Goal: Transaction & Acquisition: Purchase product/service

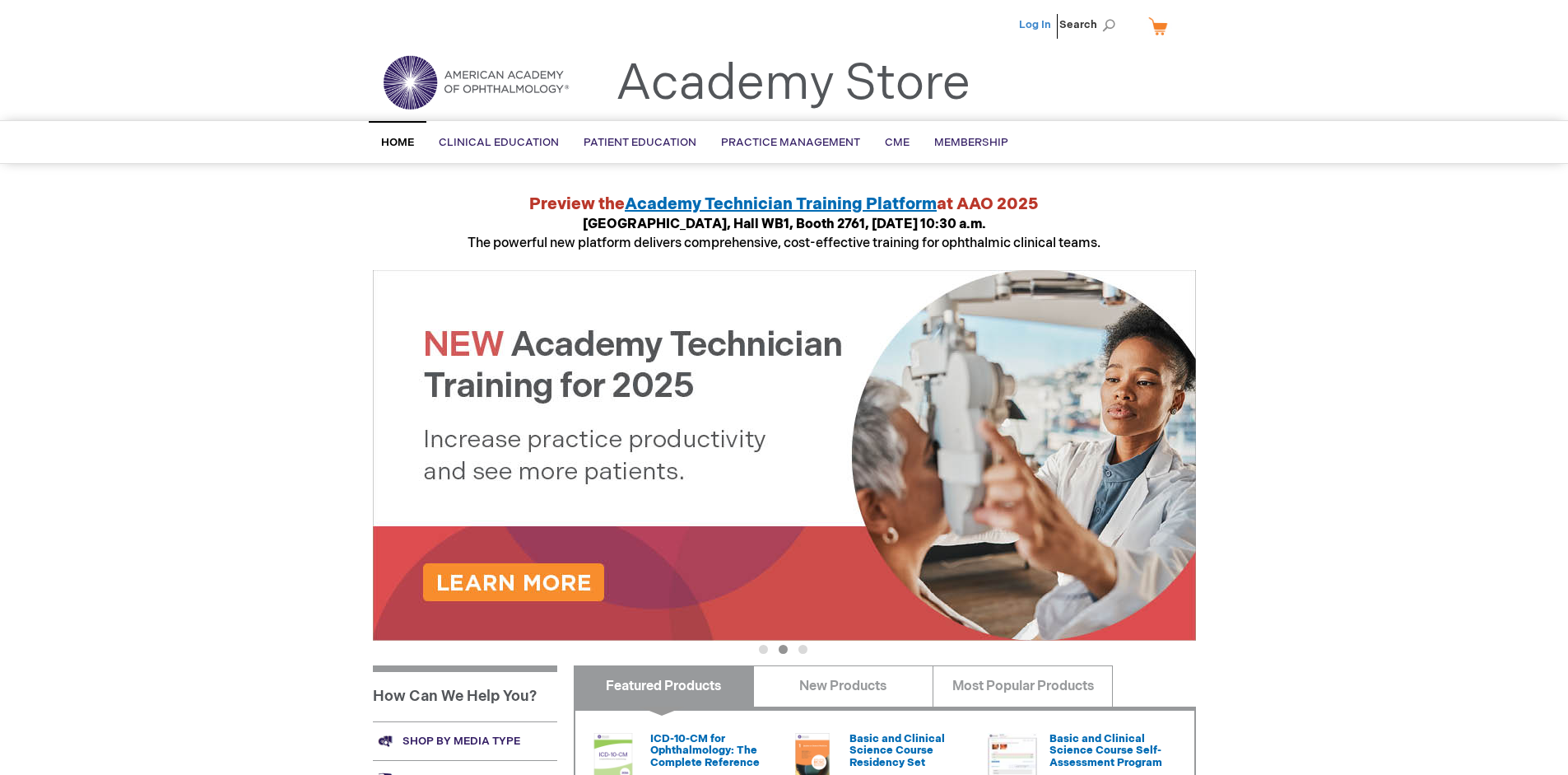
click at [1036, 25] on link "Log In" at bounding box center [1035, 24] width 33 height 13
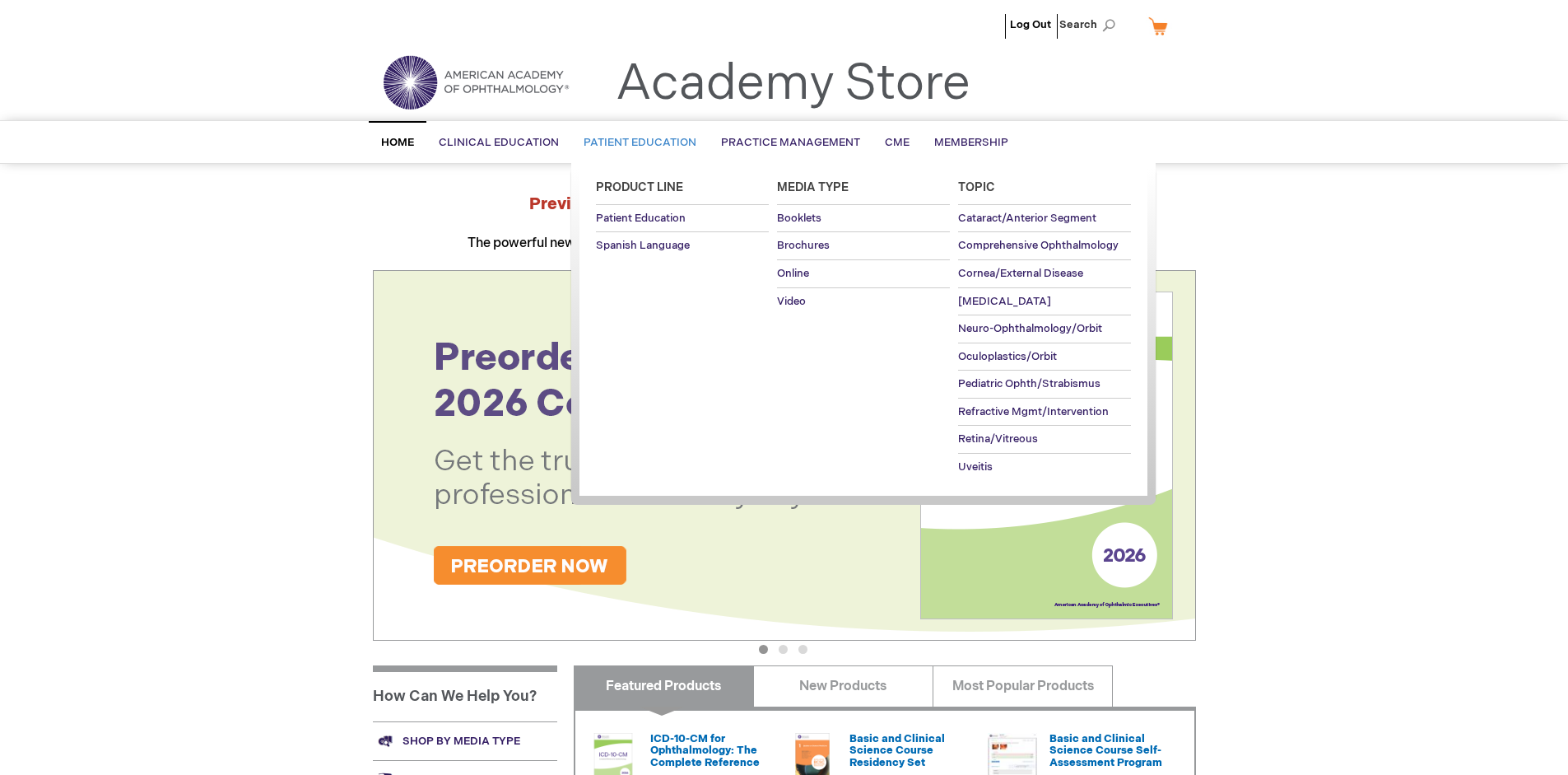
click at [635, 142] on span "Patient Education" at bounding box center [639, 142] width 112 height 13
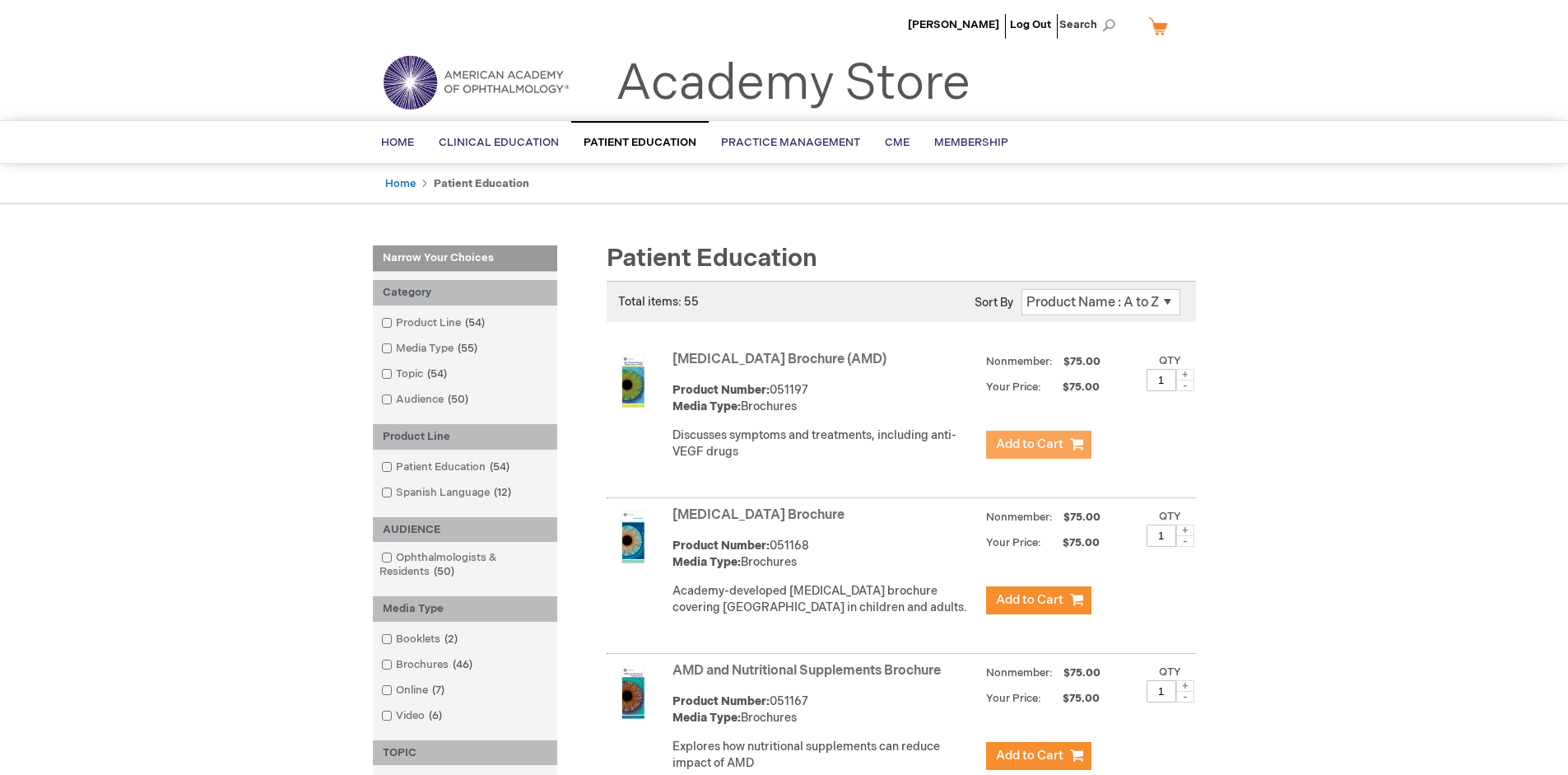
click at [1038, 444] on span "Add to Cart" at bounding box center [1029, 444] width 68 height 16
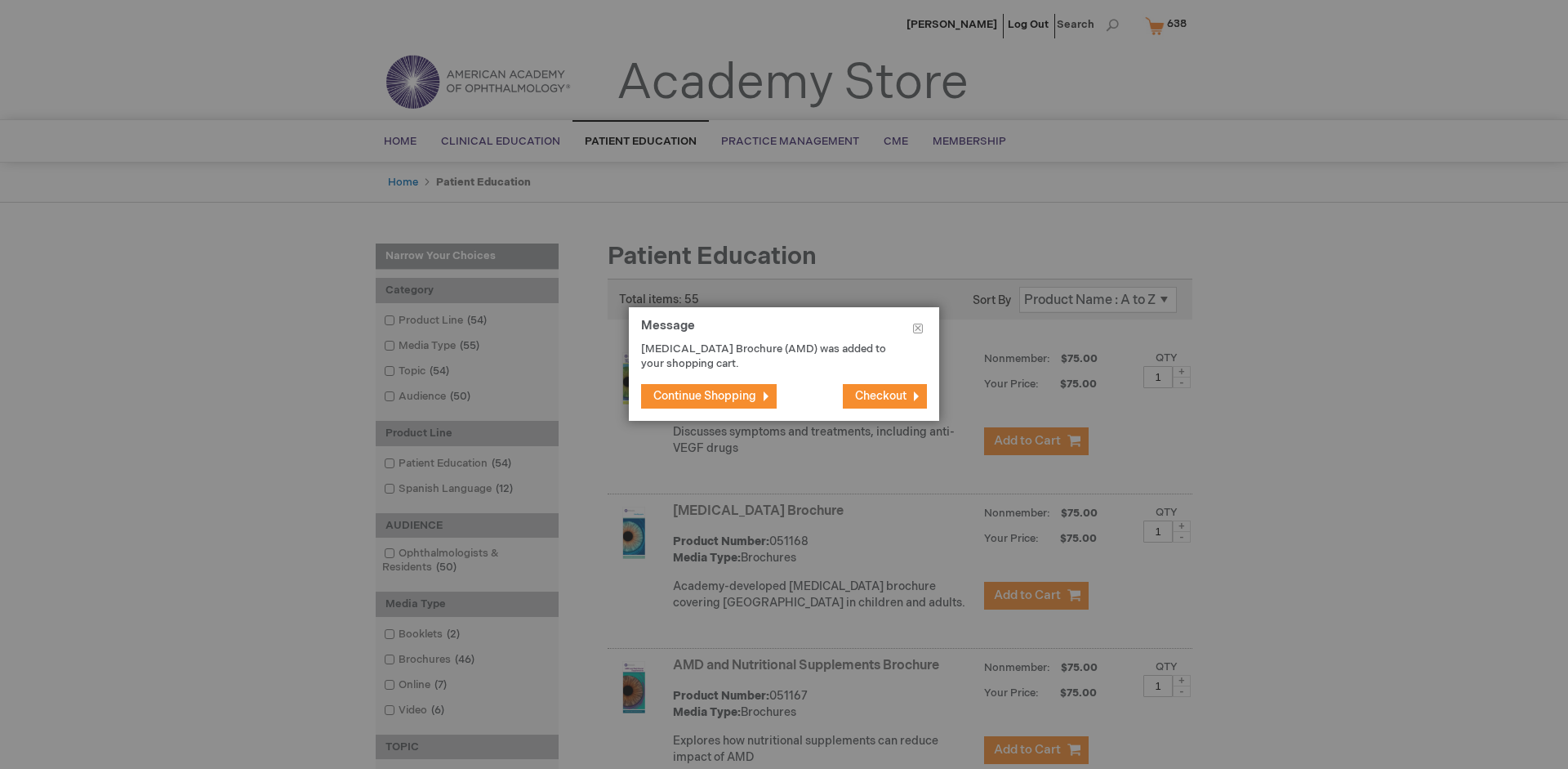
click at [705, 396] on span "Continue Shopping" at bounding box center [705, 396] width 103 height 14
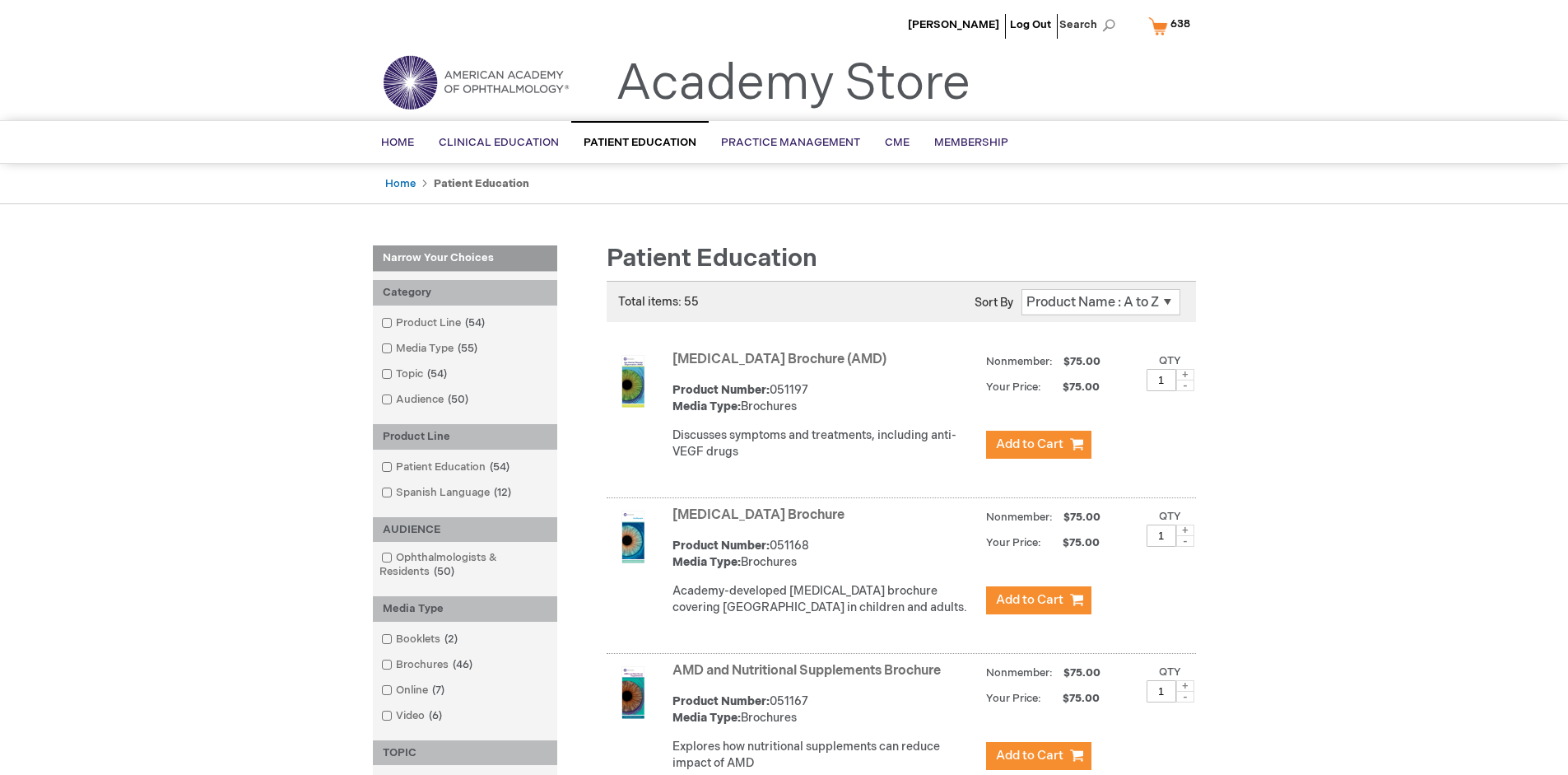
click at [810, 678] on link "AMD and Nutritional Supplements Brochure" at bounding box center [806, 670] width 268 height 16
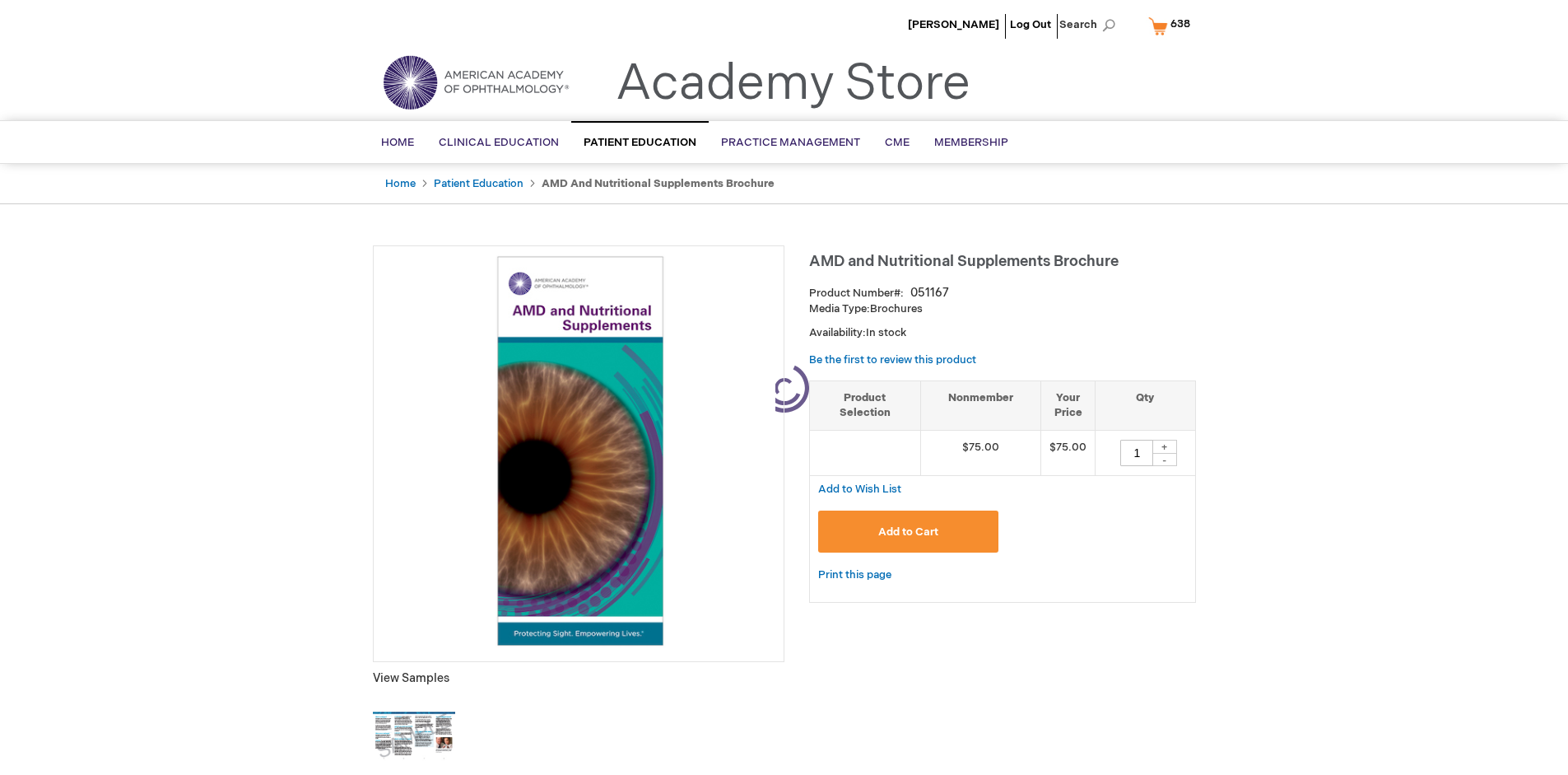
type input "1"
click at [908, 531] on span "Add to Cart" at bounding box center [908, 532] width 60 height 13
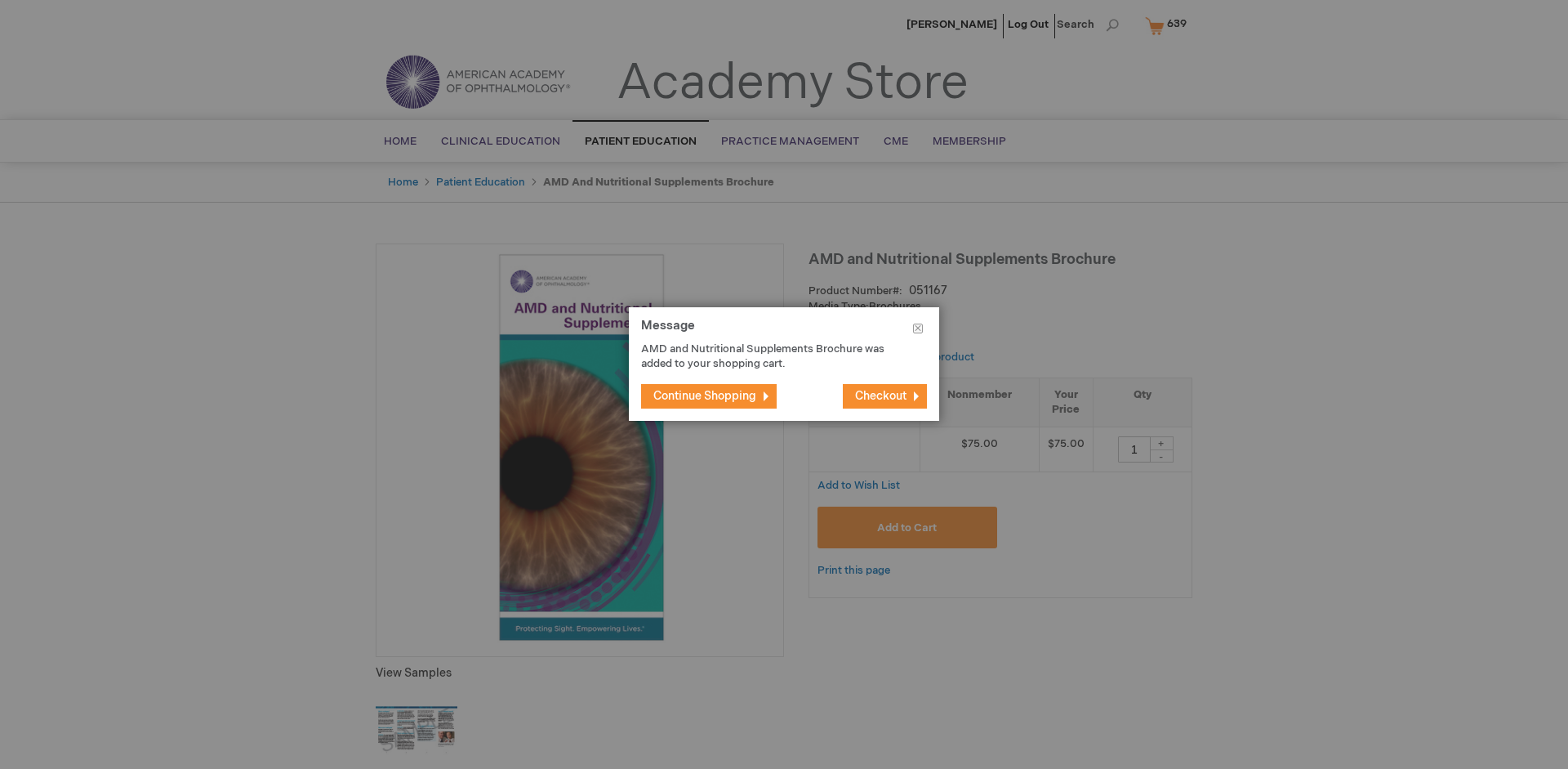
click at [705, 396] on span "Continue Shopping" at bounding box center [705, 396] width 103 height 14
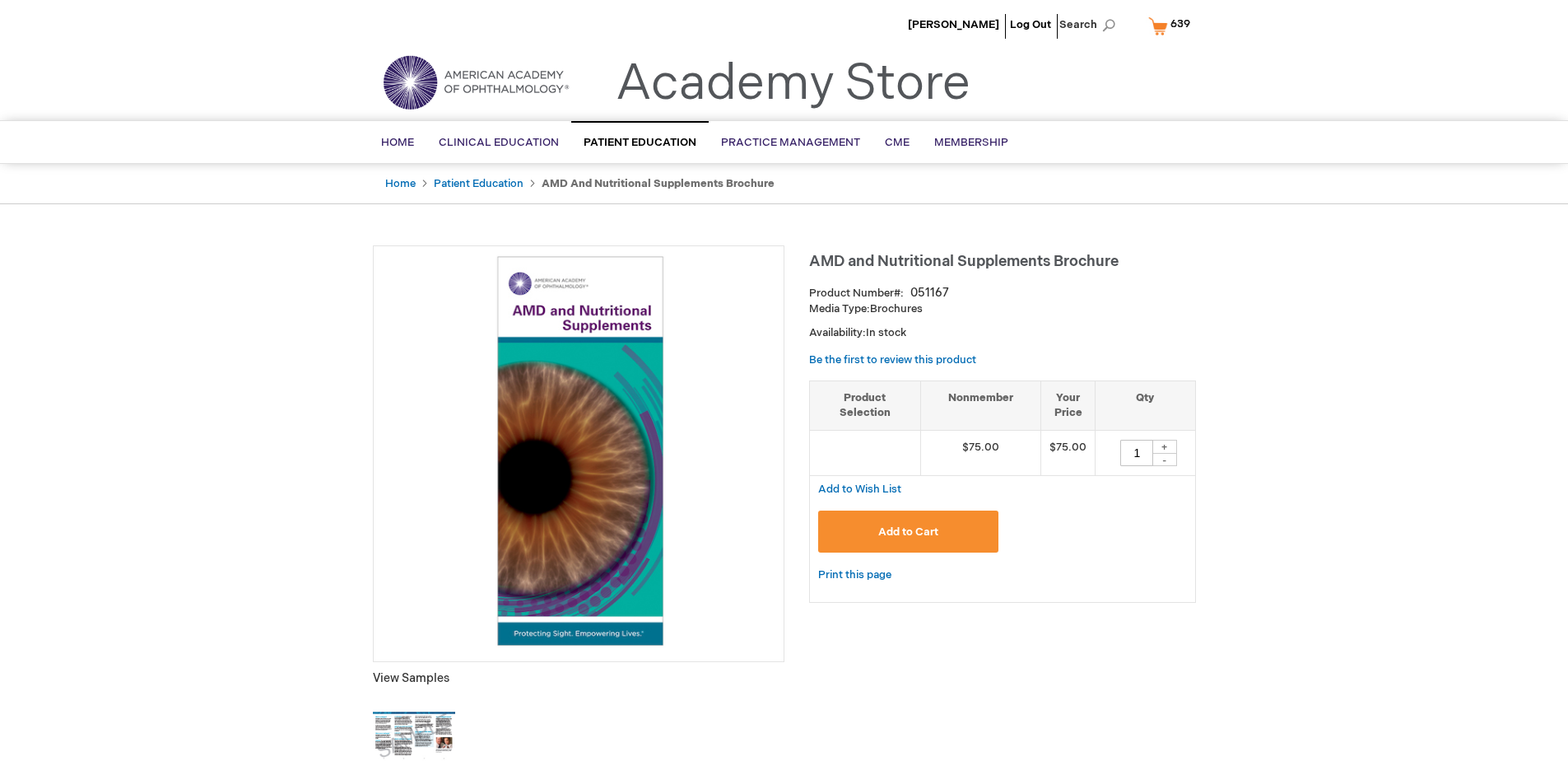
click at [1172, 25] on span "639" at bounding box center [1180, 24] width 20 height 13
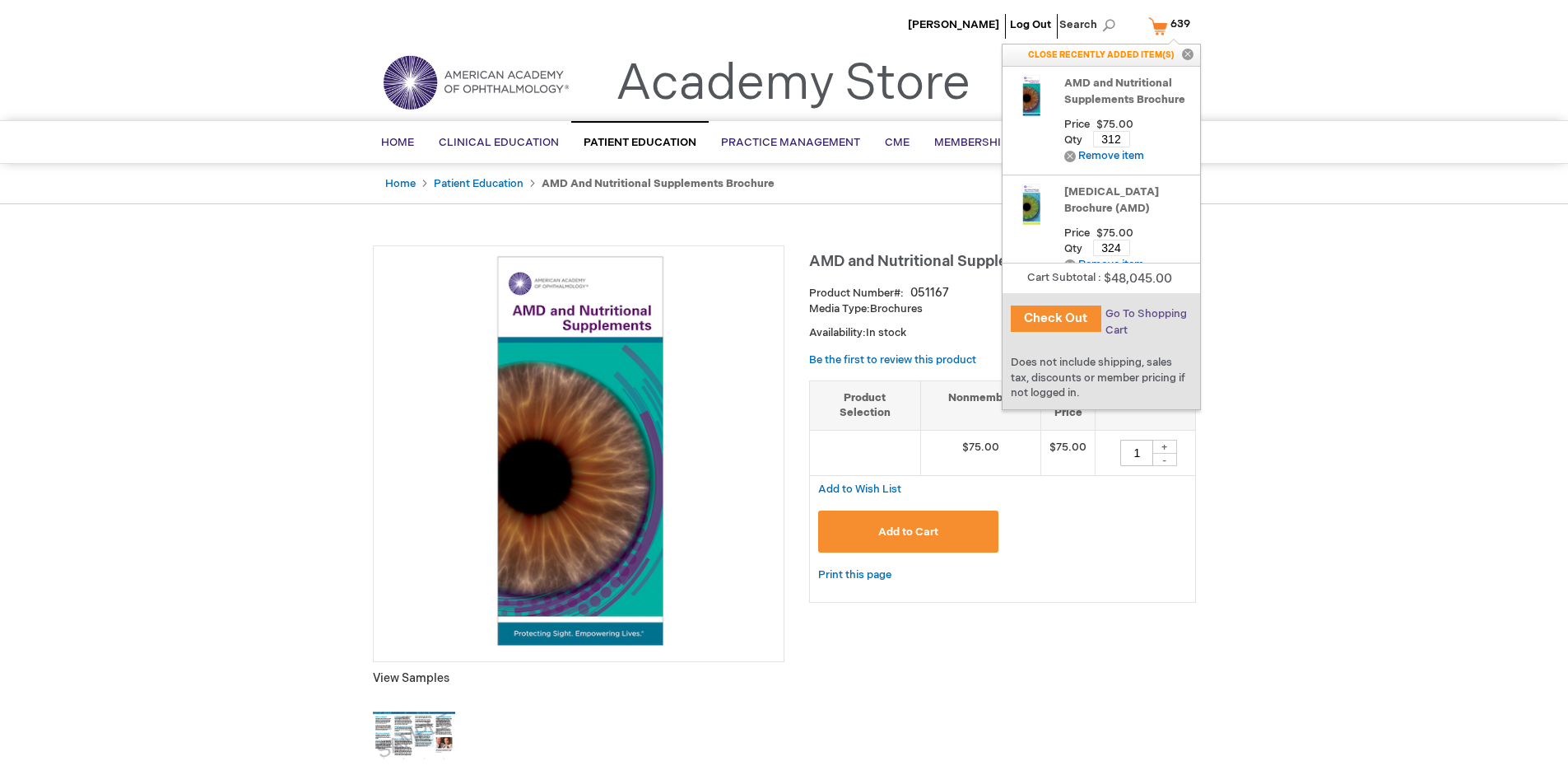
click at [1144, 314] on span "Go To Shopping Cart" at bounding box center [1146, 322] width 82 height 30
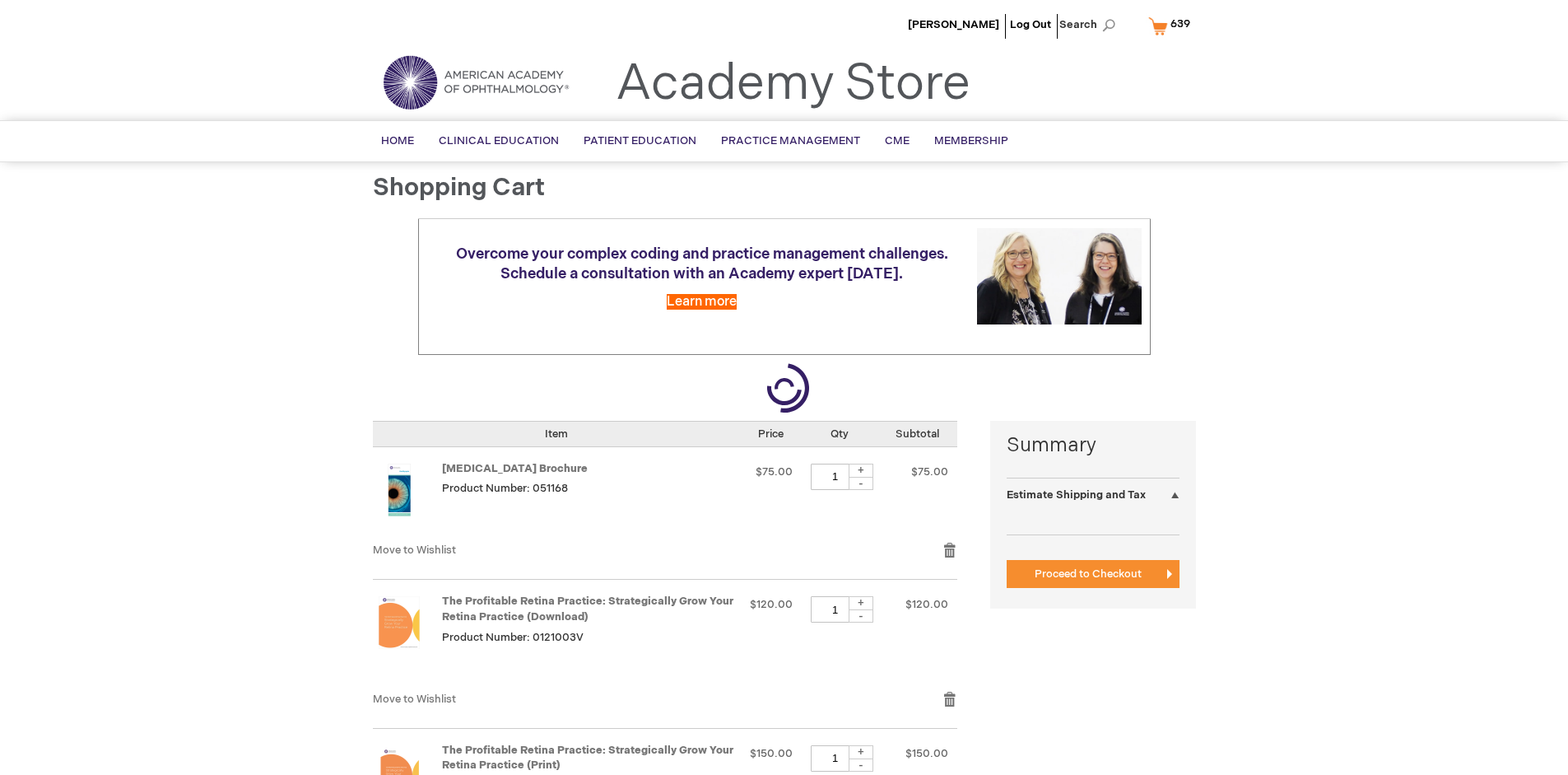
select select "US"
select select "41"
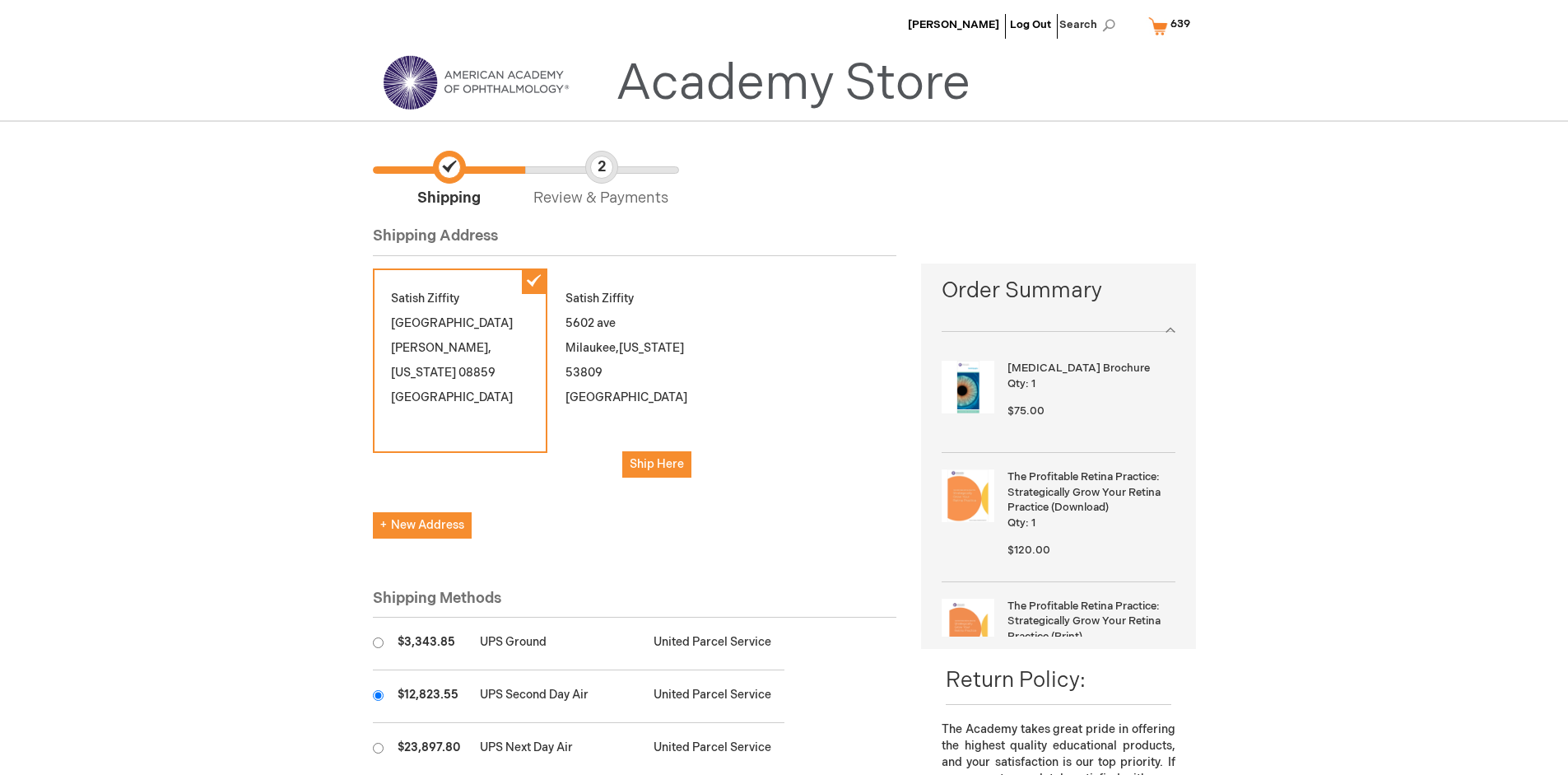
click at [378, 695] on input "radio" at bounding box center [378, 695] width 11 height 11
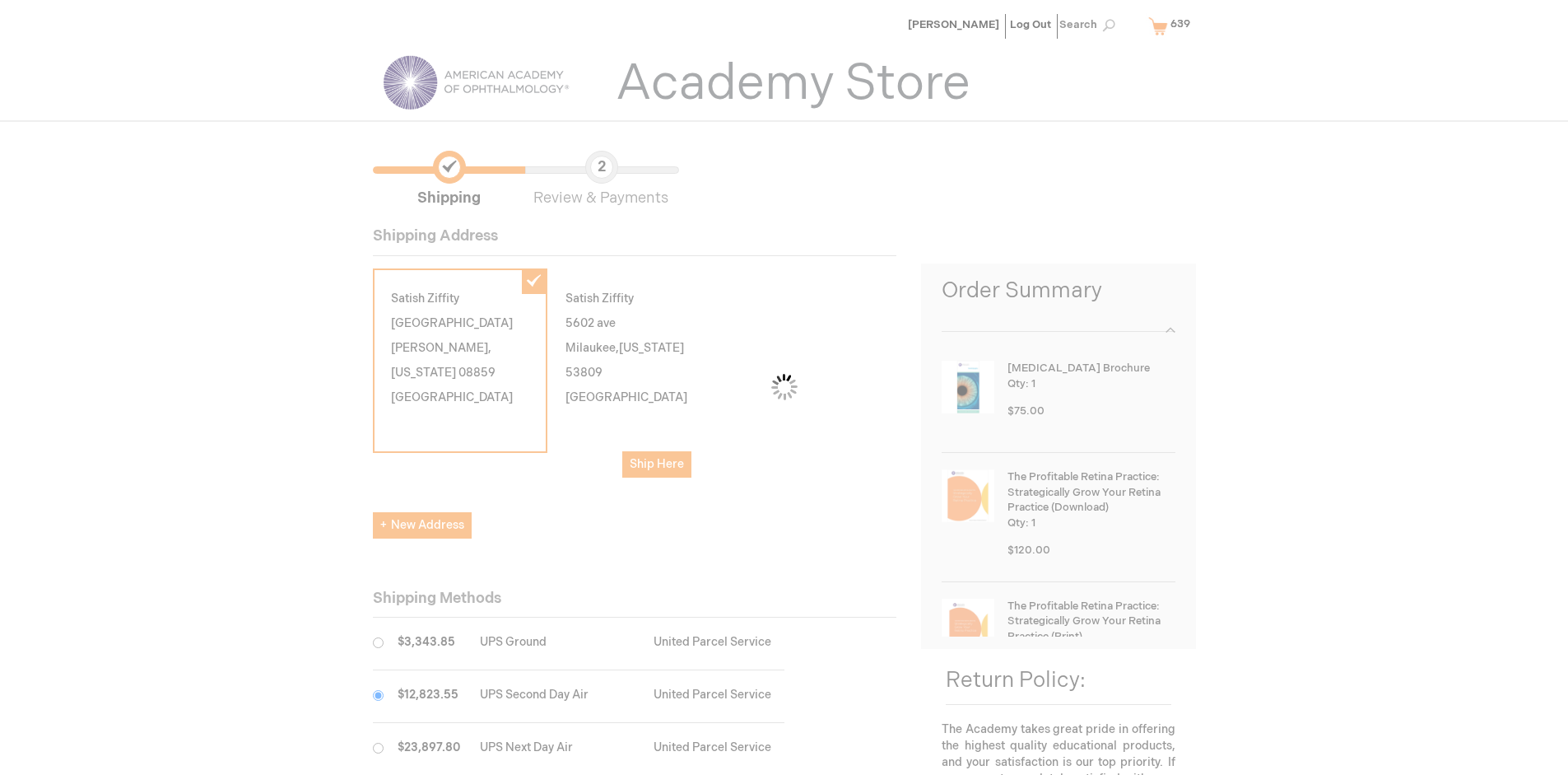
scroll to position [83, 0]
